Goal: Task Accomplishment & Management: Complete application form

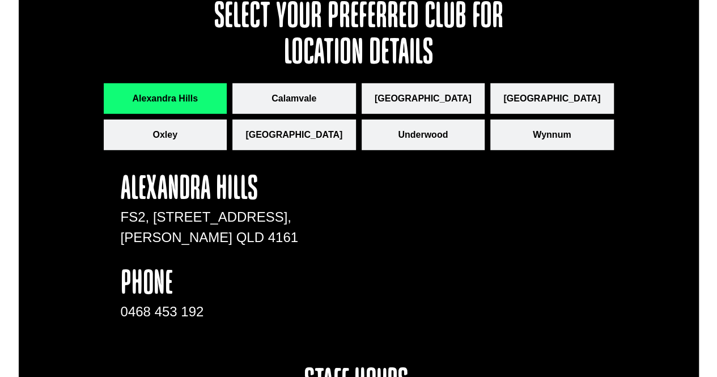
scroll to position [1588, 0]
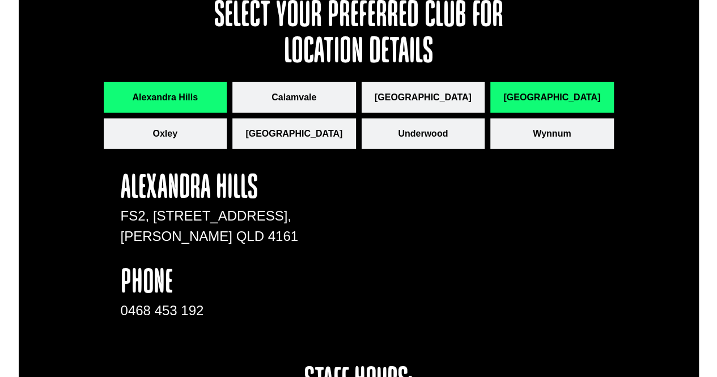
click at [530, 91] on span "[GEOGRAPHIC_DATA]" at bounding box center [551, 98] width 97 height 14
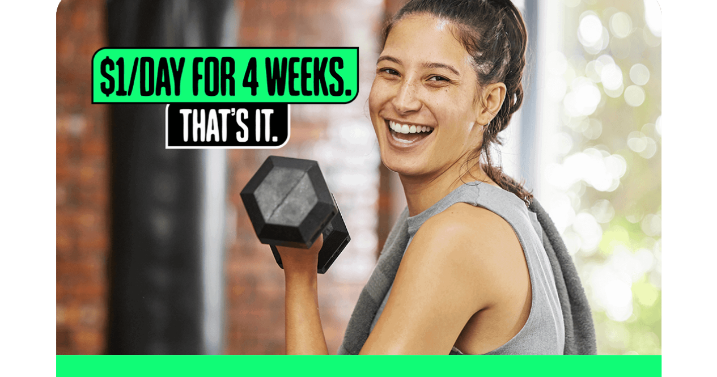
scroll to position [0, 0]
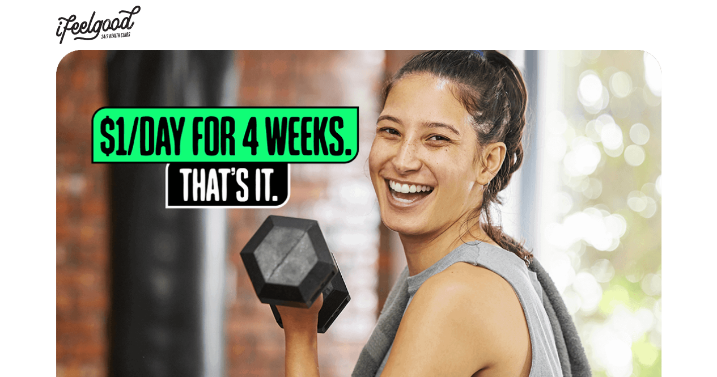
click at [97, 23] on img at bounding box center [98, 25] width 85 height 39
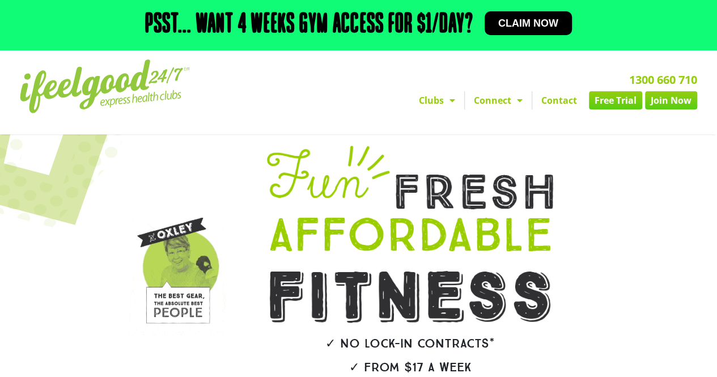
click at [509, 101] on link "Connect" at bounding box center [498, 100] width 67 height 18
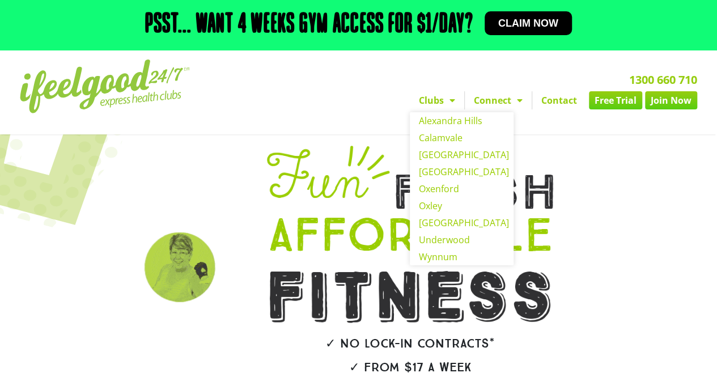
click at [433, 103] on link "Clubs" at bounding box center [437, 100] width 54 height 18
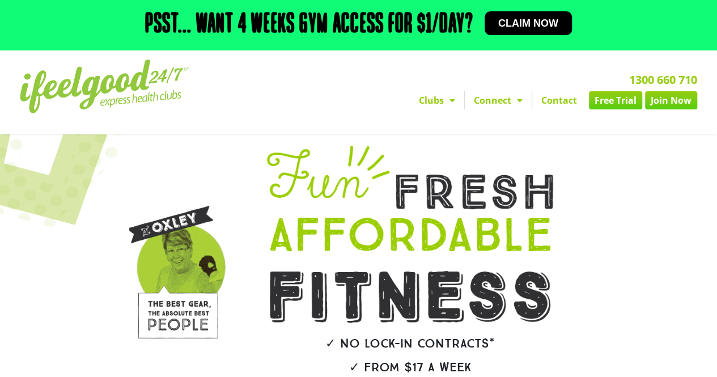
click at [433, 103] on link "Clubs" at bounding box center [437, 100] width 54 height 18
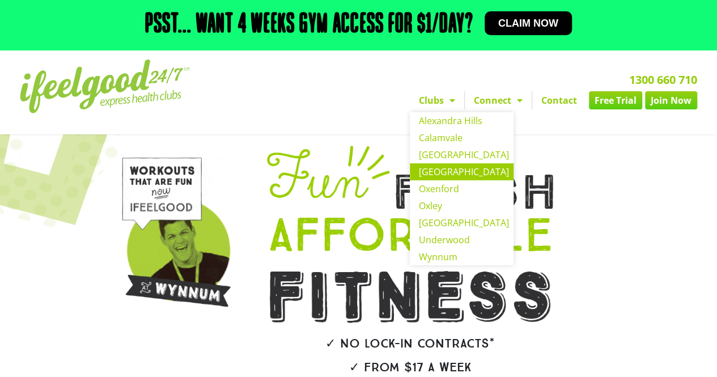
click at [445, 174] on link "[GEOGRAPHIC_DATA]" at bounding box center [462, 171] width 104 height 17
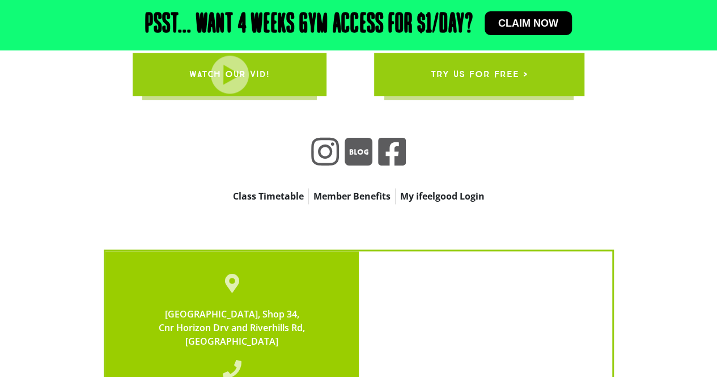
scroll to position [2722, 0]
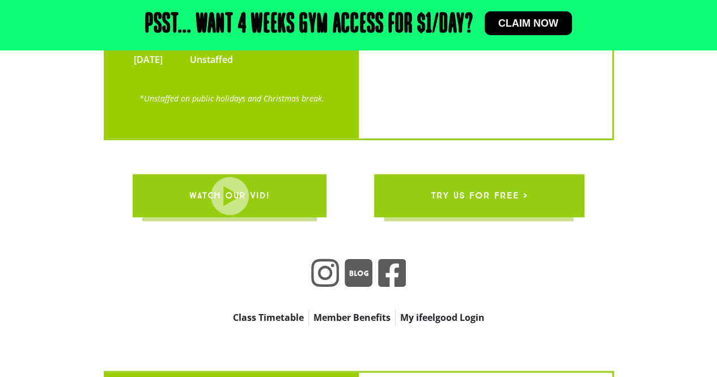
drag, startPoint x: 0, startPoint y: 0, endPoint x: 445, endPoint y: 174, distance: 477.7
click at [445, 180] on span "try us for free >" at bounding box center [479, 196] width 97 height 32
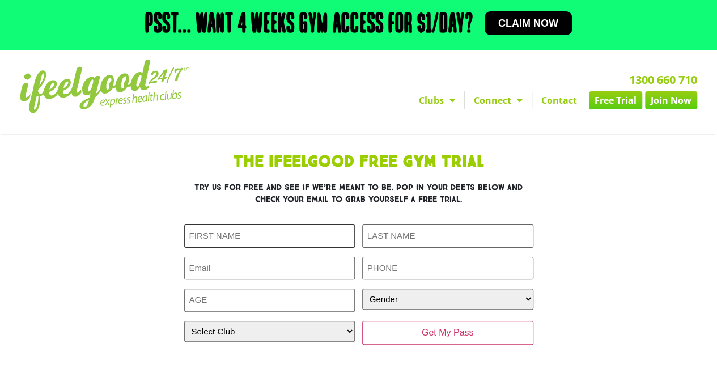
click at [318, 238] on input "First Name (Required)" at bounding box center [269, 235] width 171 height 23
type input "Arwen"
type input "Nugteren"
type input "arwen.nugteren@gmail.com"
type input "0402601828"
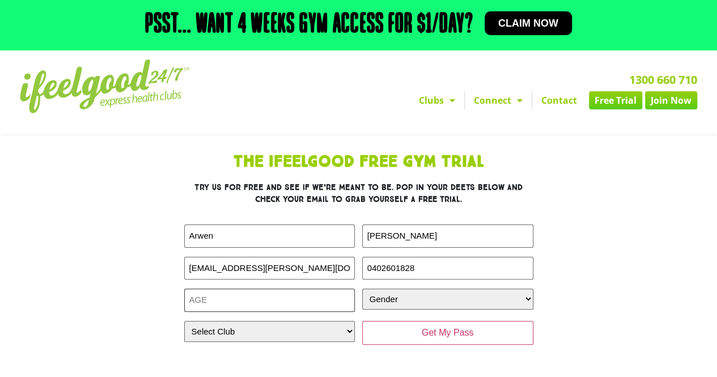
click at [318, 303] on input "Age (Required)" at bounding box center [269, 299] width 171 height 23
type input "24"
click at [383, 298] on select "Gender Male Female" at bounding box center [447, 298] width 171 height 21
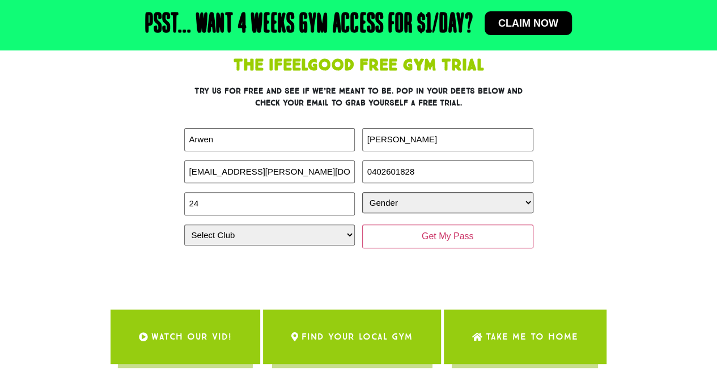
scroll to position [97, 0]
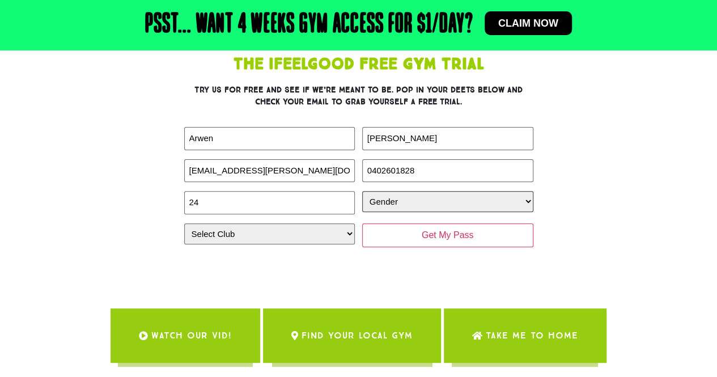
click at [463, 201] on select "Gender Male Female" at bounding box center [447, 201] width 171 height 21
select select "Female"
click at [362, 191] on select "Gender Male Female" at bounding box center [447, 201] width 171 height 21
click at [310, 239] on select "Select Club Alexandra Hills Calamvale Coopers Plains Middle Park Oxenford Oxley…" at bounding box center [269, 233] width 171 height 21
select select "[GEOGRAPHIC_DATA]"
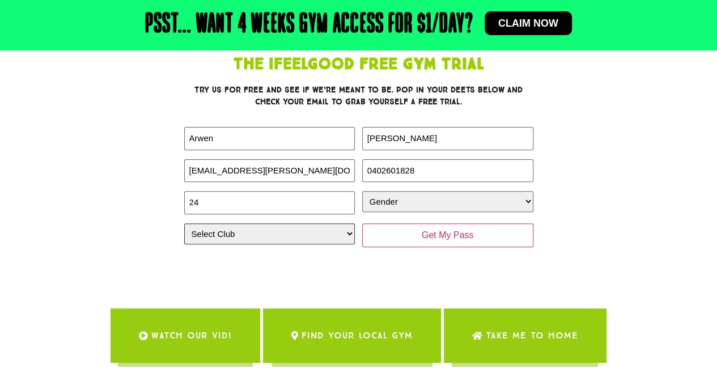
click at [184, 223] on select "Select Club Alexandra Hills Calamvale Coopers Plains Middle Park Oxenford Oxley…" at bounding box center [269, 233] width 171 height 21
click at [640, 164] on section "The IfeelGood Free Gym Trial Try us for free and see if we’re meant to be. Pop …" at bounding box center [359, 162] width 646 height 223
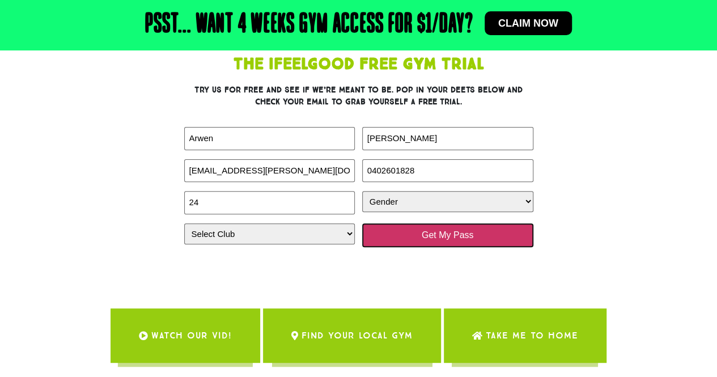
click at [475, 231] on input "Get My Pass" at bounding box center [447, 235] width 171 height 24
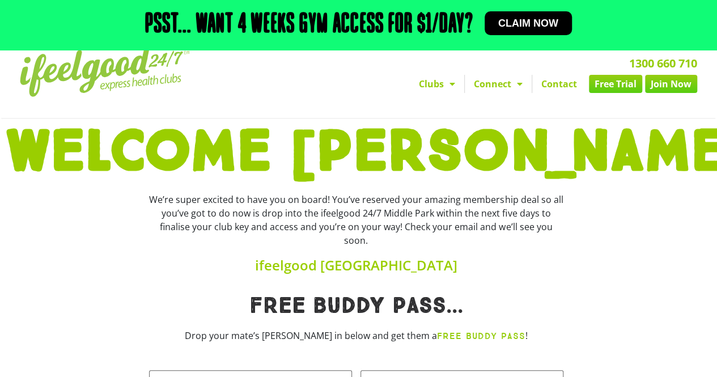
scroll to position [16, 0]
